Goal: Information Seeking & Learning: Learn about a topic

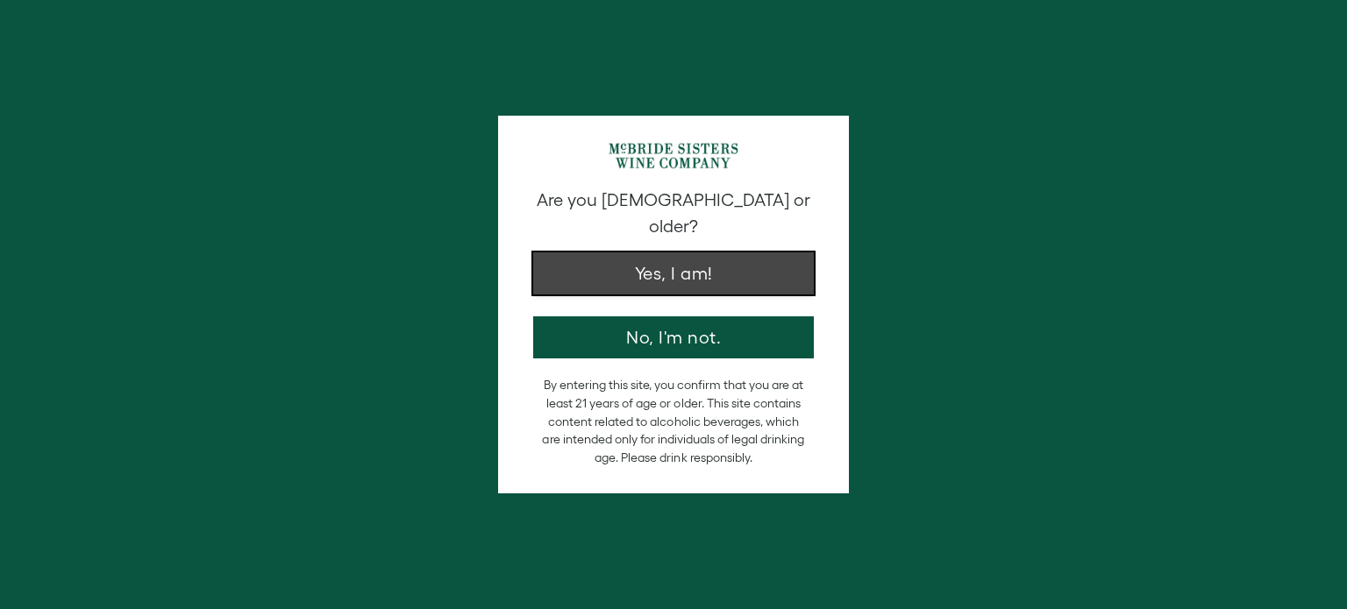
click at [723, 253] on button "Yes, I am!" at bounding box center [673, 274] width 281 height 42
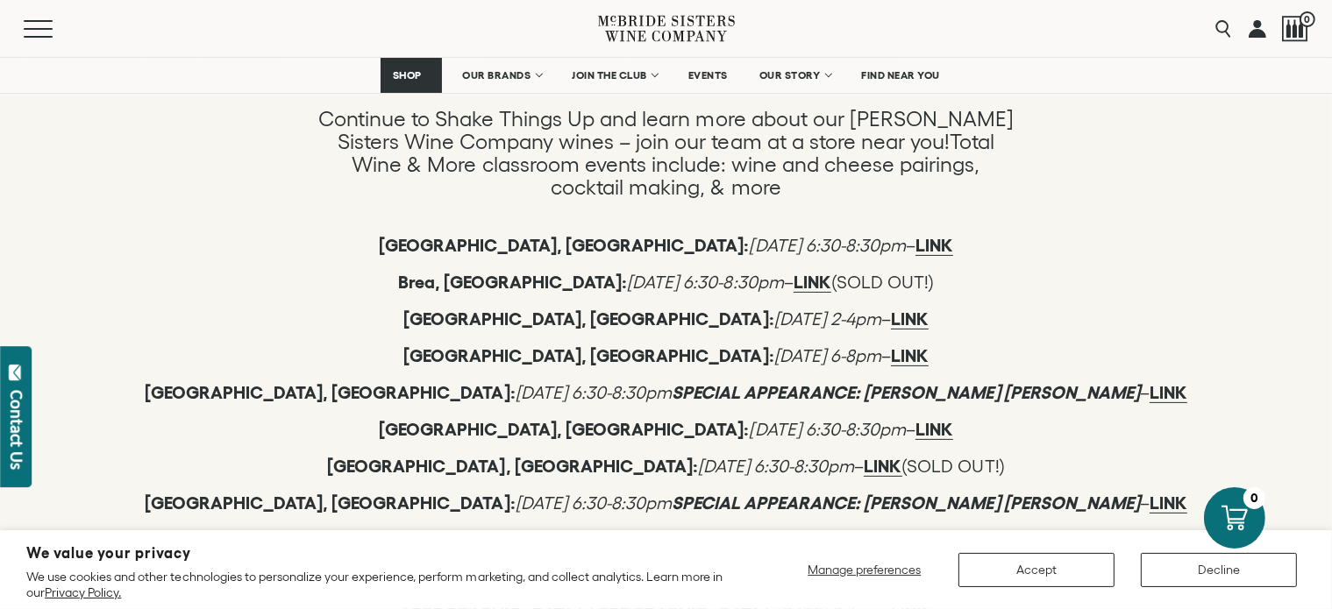
scroll to position [302, 0]
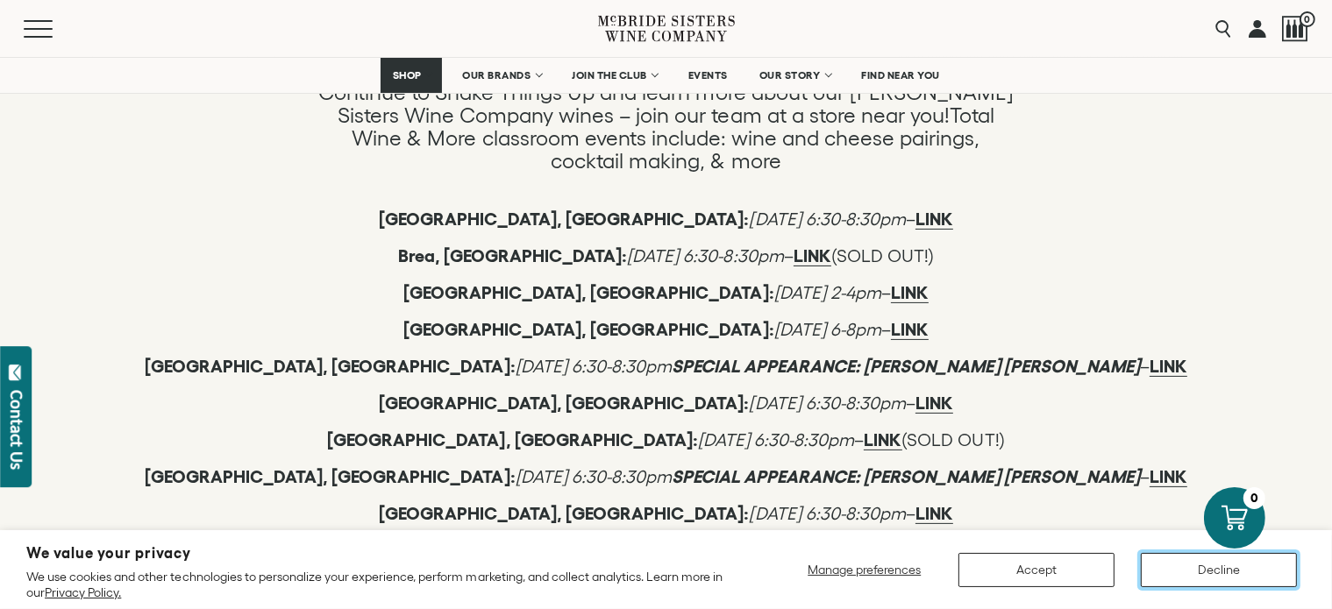
click at [1241, 574] on button "Decline" at bounding box center [1219, 570] width 156 height 34
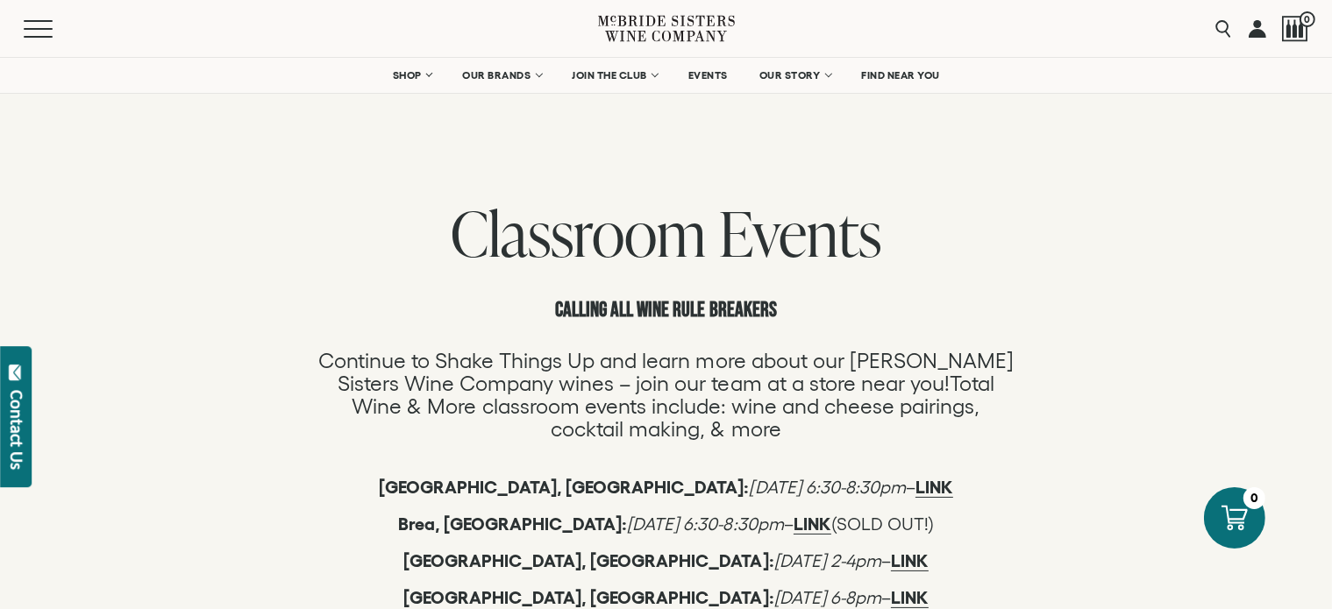
scroll to position [0, 0]
